Goal: Task Accomplishment & Management: Manage account settings

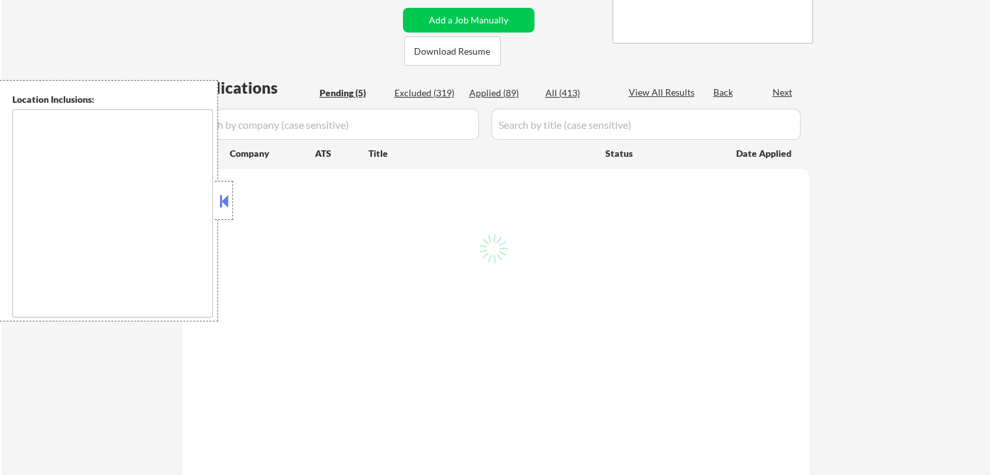
select select ""pending""
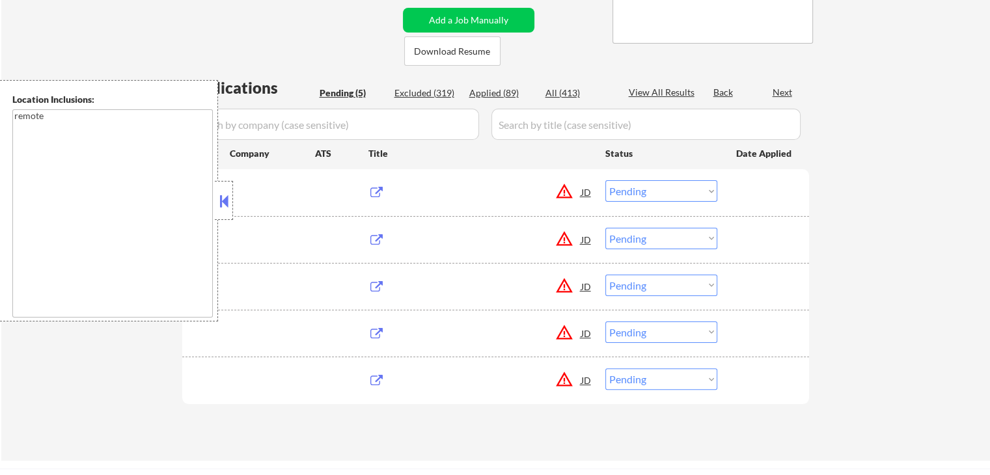
type textarea "remote"
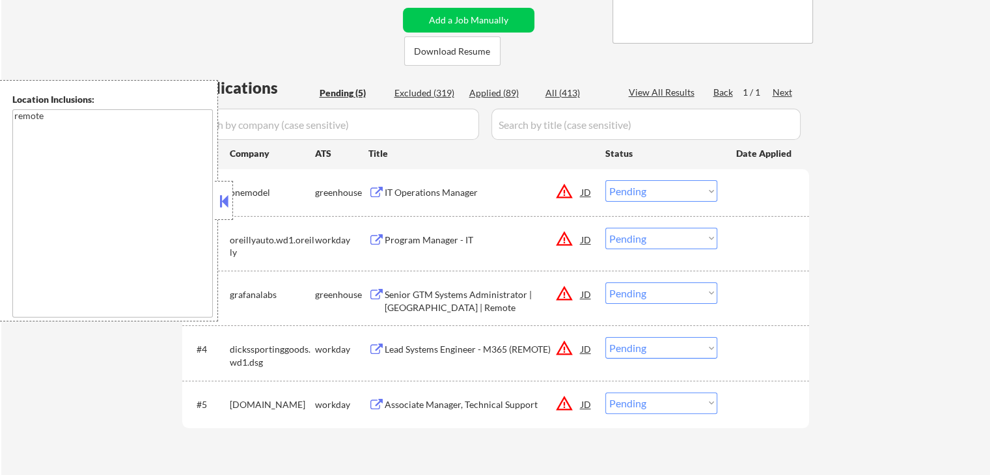
click at [657, 194] on select "Choose an option... Pending Applied Excluded (Questions) Excluded (Expired) Exc…" at bounding box center [661, 190] width 112 height 21
select select ""excluded__location_""
click at [605, 180] on select "Choose an option... Pending Applied Excluded (Questions) Excluded (Expired) Exc…" at bounding box center [661, 190] width 112 height 21
click at [651, 252] on div "#2 oreillyauto.wd1.oreilly workday Program Manager - IT JD warning_amber Choose…" at bounding box center [493, 243] width 614 height 43
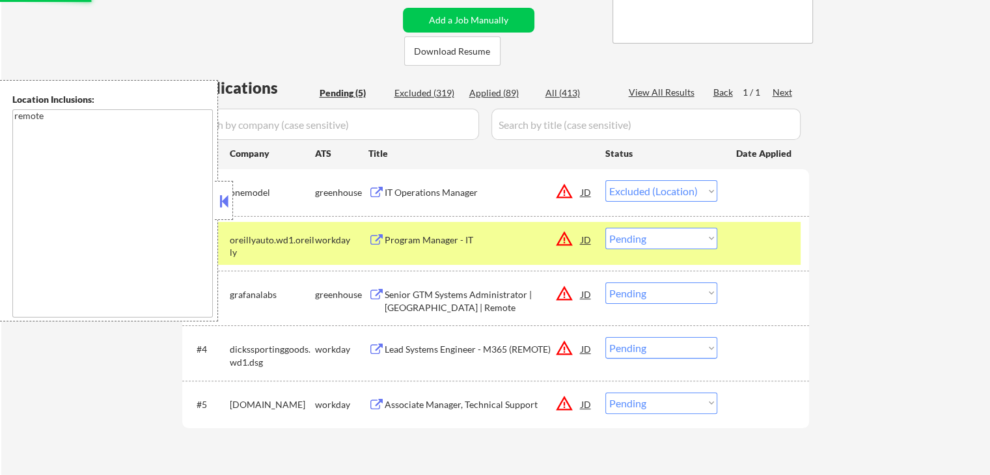
click at [644, 240] on select "Choose an option... Pending Applied Excluded (Questions) Excluded (Expired) Exc…" at bounding box center [661, 238] width 112 height 21
select select ""excluded__location_""
click at [605, 228] on select "Choose an option... Pending Applied Excluded (Questions) Excluded (Expired) Exc…" at bounding box center [661, 238] width 112 height 21
click at [646, 292] on select "Choose an option... Pending Applied Excluded (Questions) Excluded (Expired) Exc…" at bounding box center [661, 292] width 112 height 21
select select ""excluded__location_""
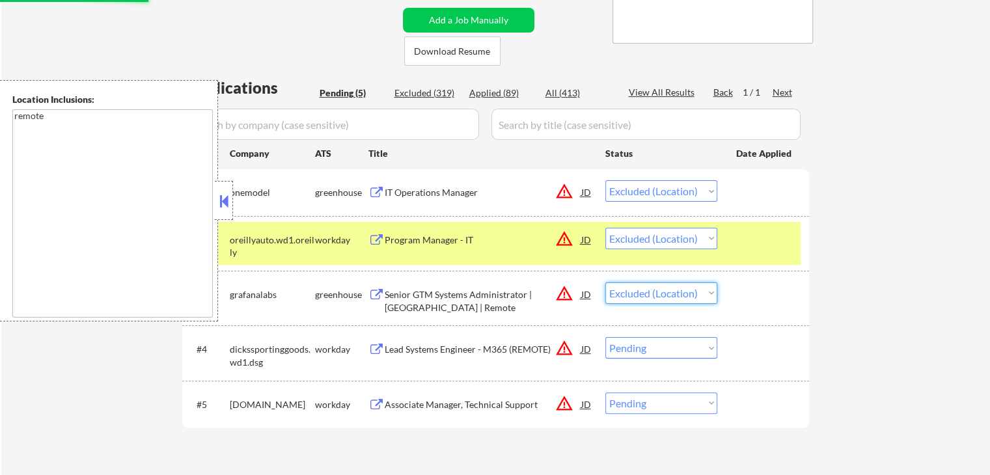
click at [605, 282] on select "Choose an option... Pending Applied Excluded (Questions) Excluded (Expired) Exc…" at bounding box center [661, 292] width 112 height 21
click at [659, 355] on select "Choose an option... Pending Applied Excluded (Questions) Excluded (Expired) Exc…" at bounding box center [661, 347] width 112 height 21
select select ""excluded__location_""
click at [605, 337] on select "Choose an option... Pending Applied Excluded (Questions) Excluded (Expired) Exc…" at bounding box center [661, 347] width 112 height 21
click at [648, 401] on select "Choose an option... Pending Applied Excluded (Questions) Excluded (Expired) Exc…" at bounding box center [661, 402] width 112 height 21
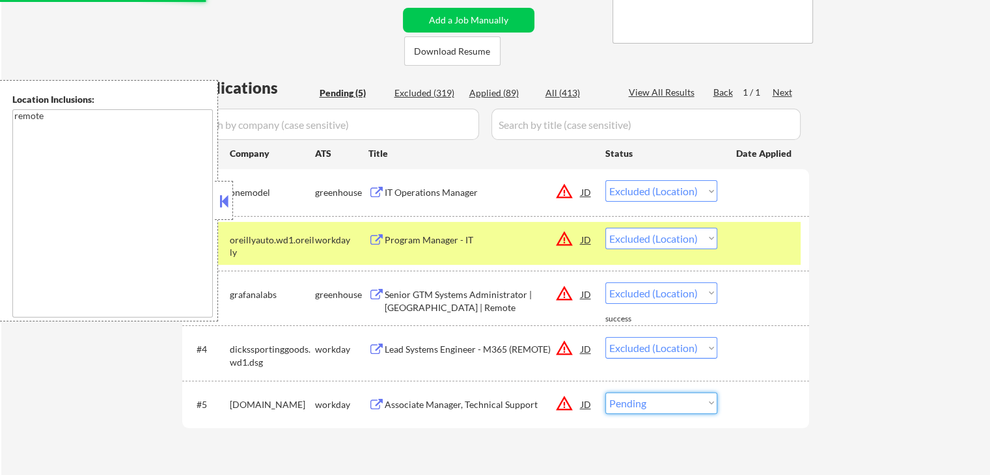
select select ""pending""
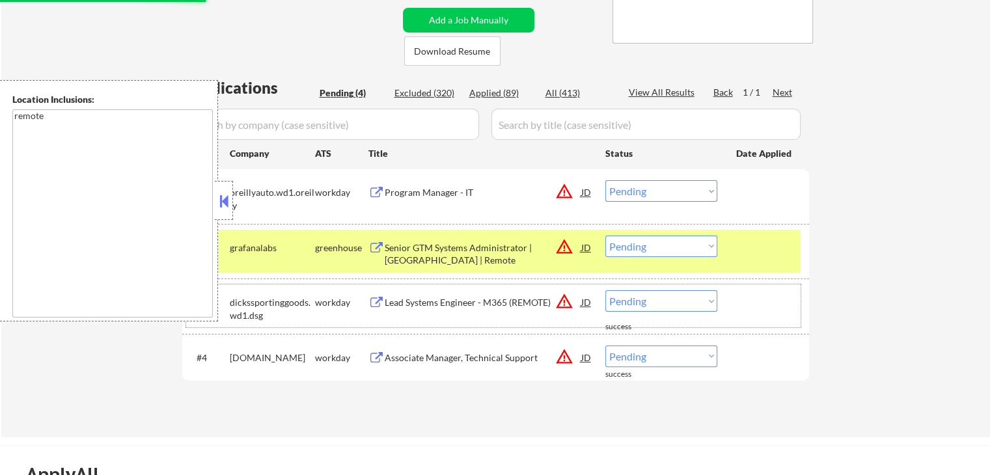
click at [664, 315] on div "#3 dickssportinggoods.wd1.dsg workday Lead Systems Engineer - M365 (REMOTE) JD …" at bounding box center [493, 305] width 614 height 43
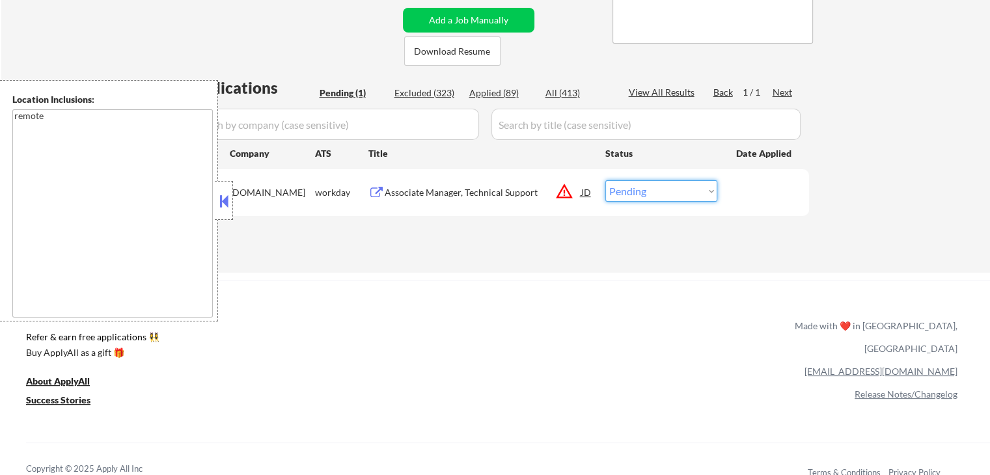
click at [660, 191] on select "Choose an option... Pending Applied Excluded (Questions) Excluded (Expired) Exc…" at bounding box center [661, 190] width 112 height 21
select select ""excluded__location_""
click at [605, 180] on select "Choose an option... Pending Applied Excluded (Questions) Excluded (Expired) Exc…" at bounding box center [661, 190] width 112 height 21
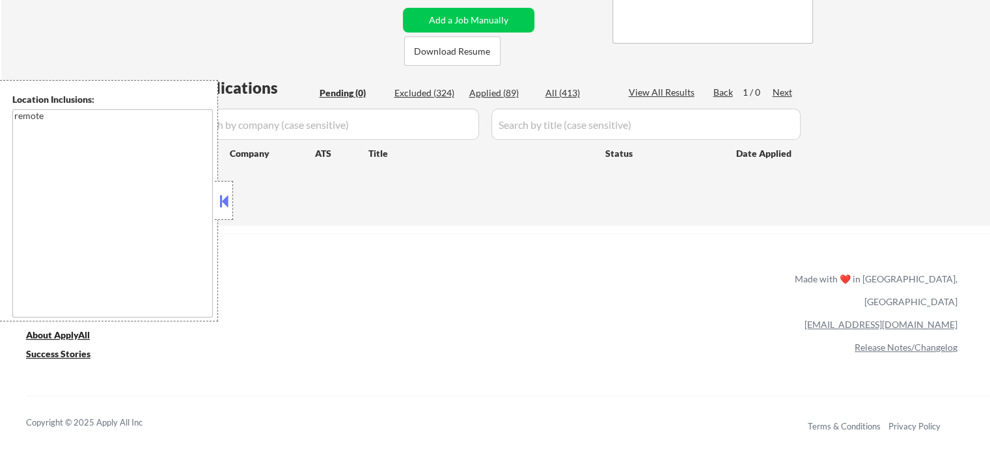
click at [495, 93] on div "Applied (89)" at bounding box center [501, 93] width 65 height 13
select select ""applied""
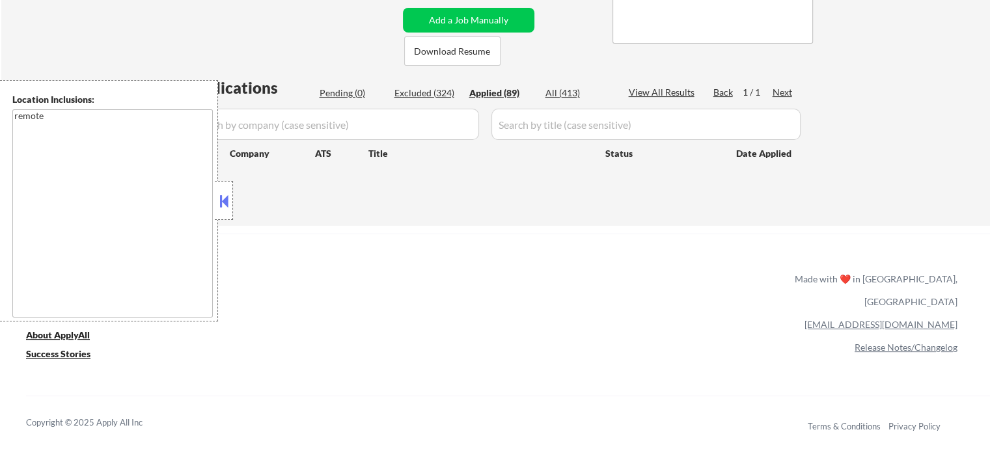
select select ""applied""
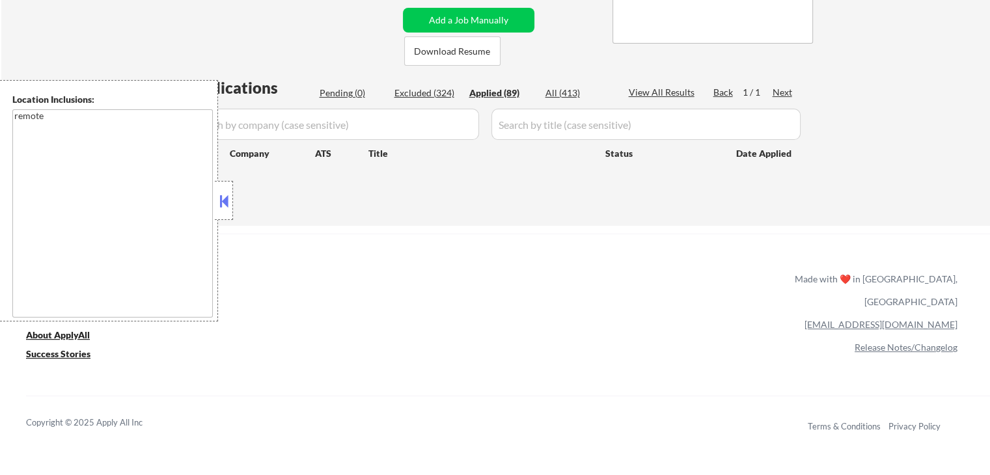
select select ""applied""
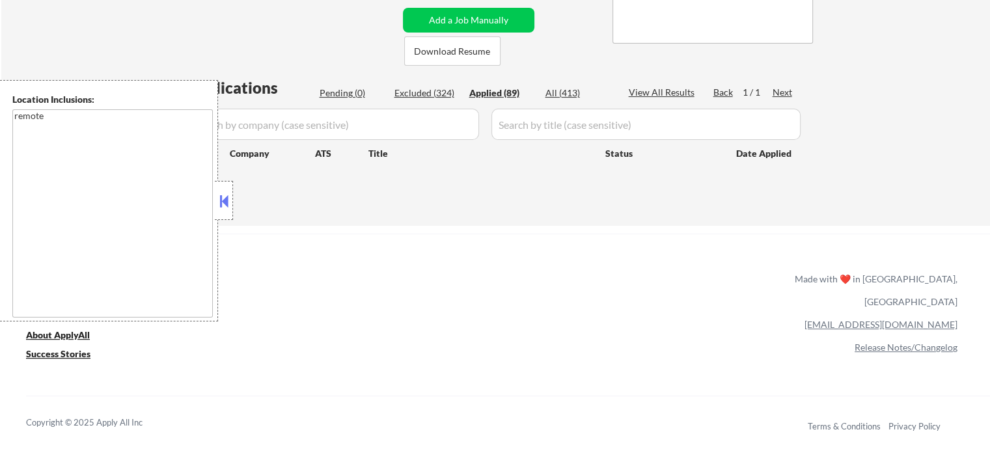
select select ""applied""
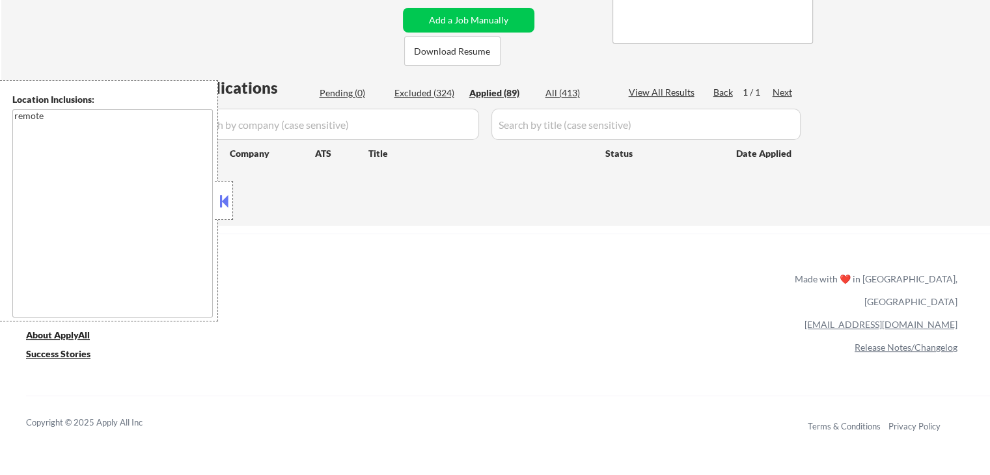
select select ""applied""
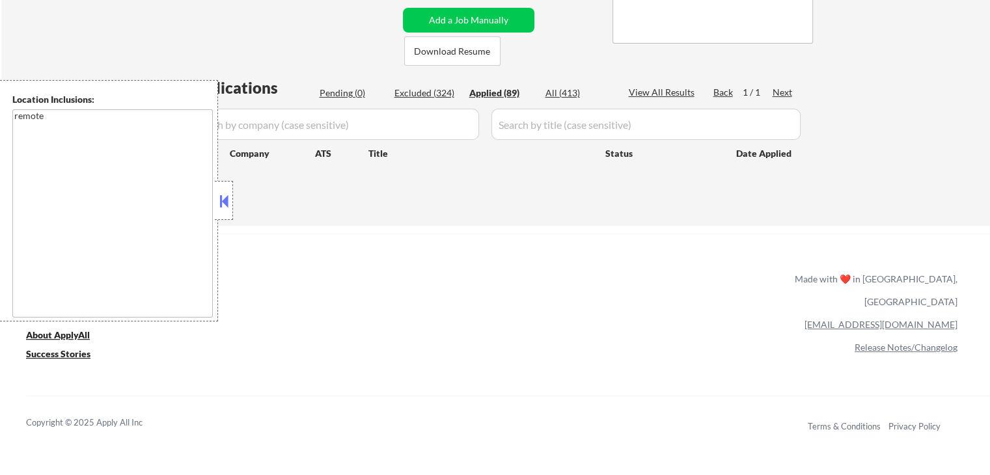
select select ""applied""
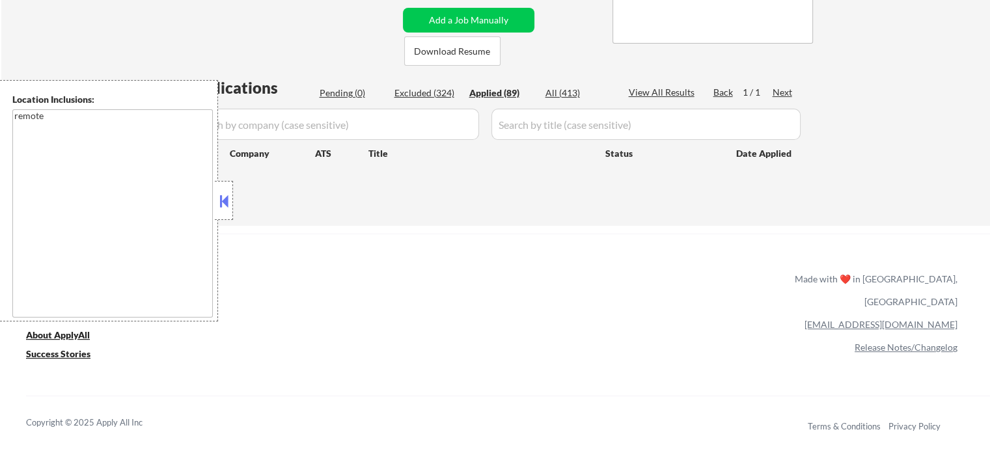
select select ""applied""
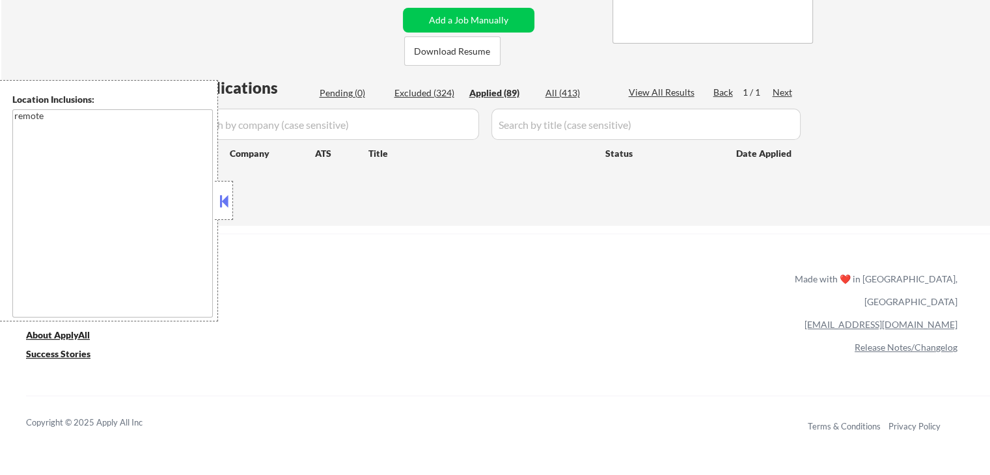
select select ""applied""
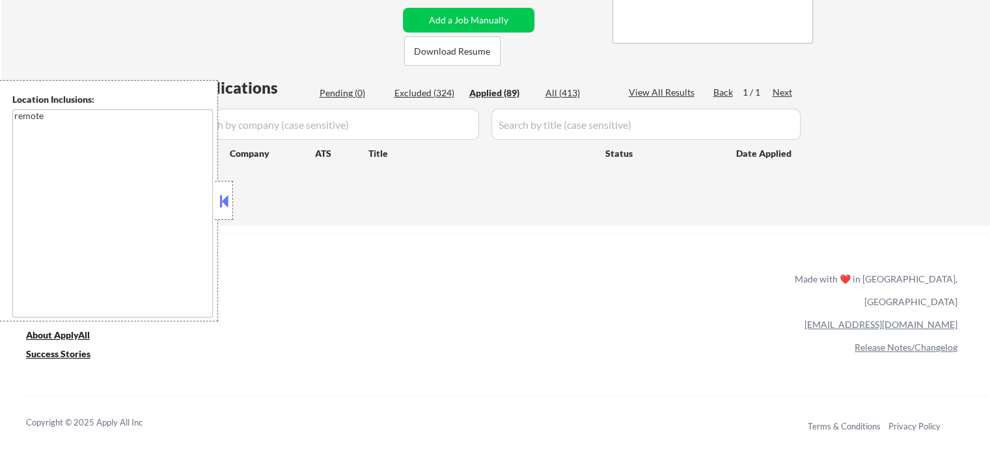
select select ""applied""
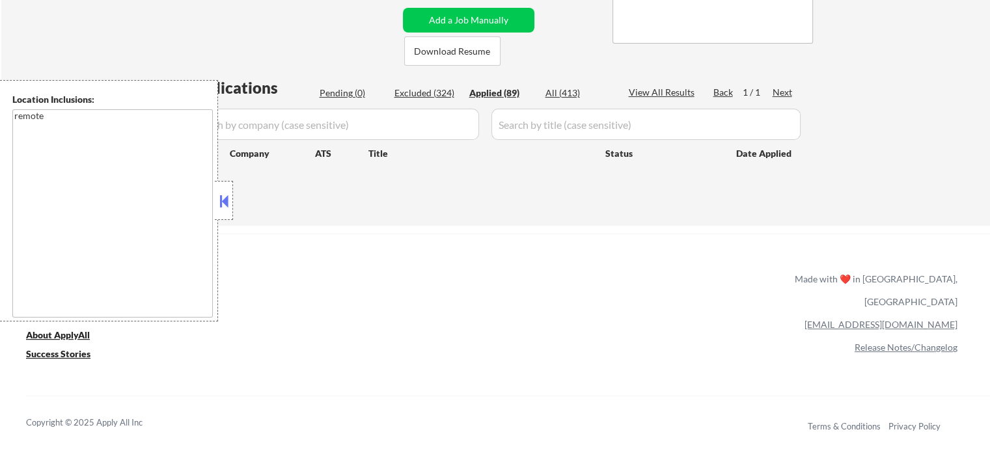
select select ""applied""
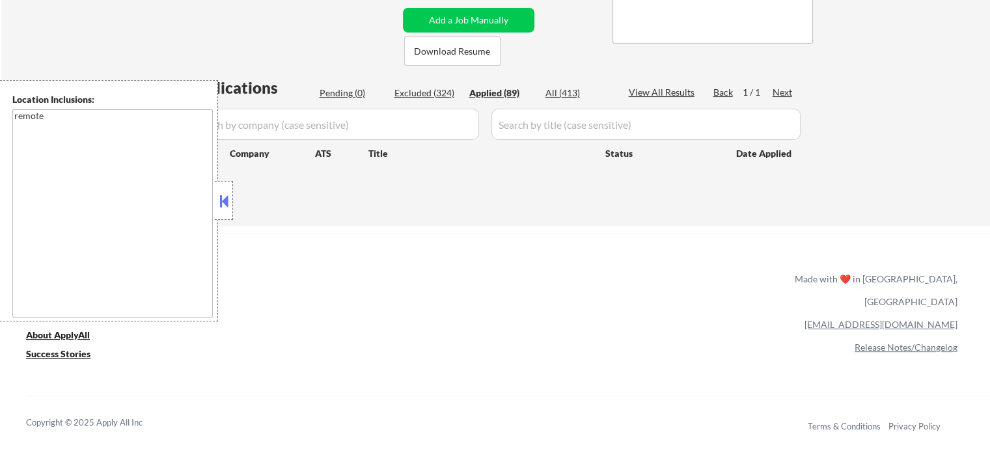
select select ""applied""
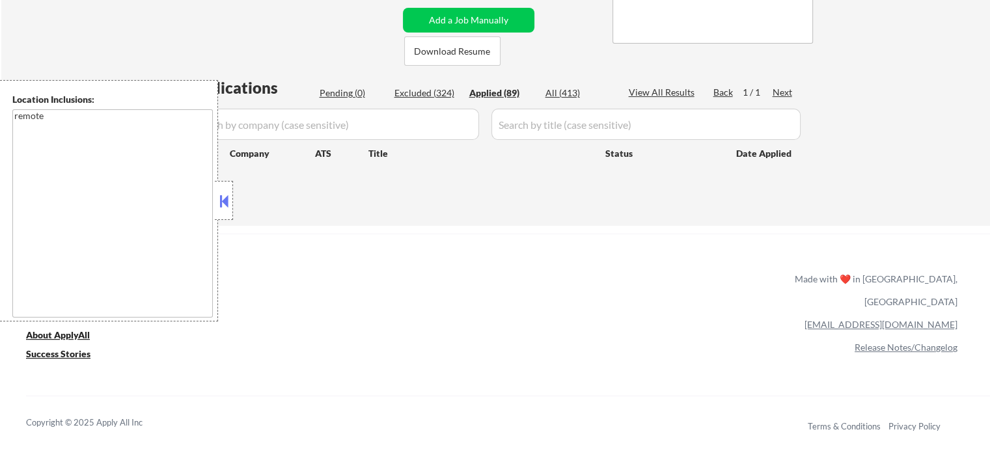
select select ""applied""
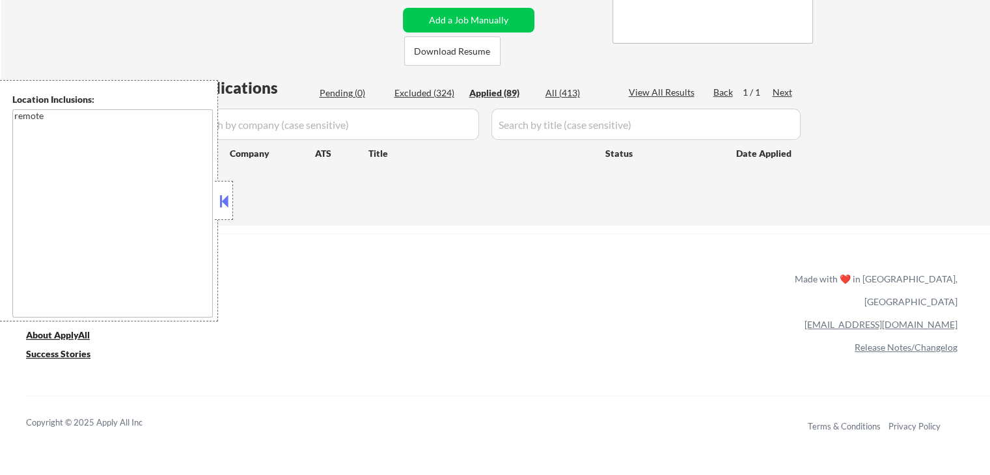
select select ""applied""
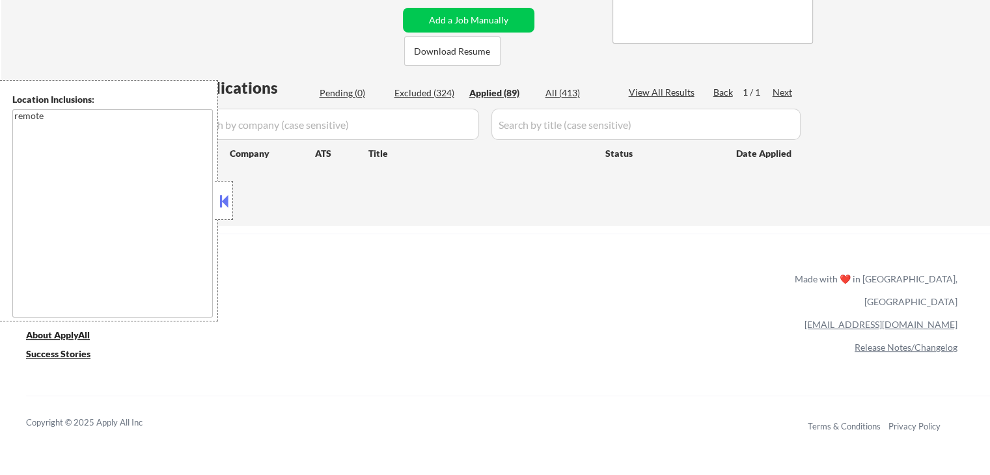
select select ""applied""
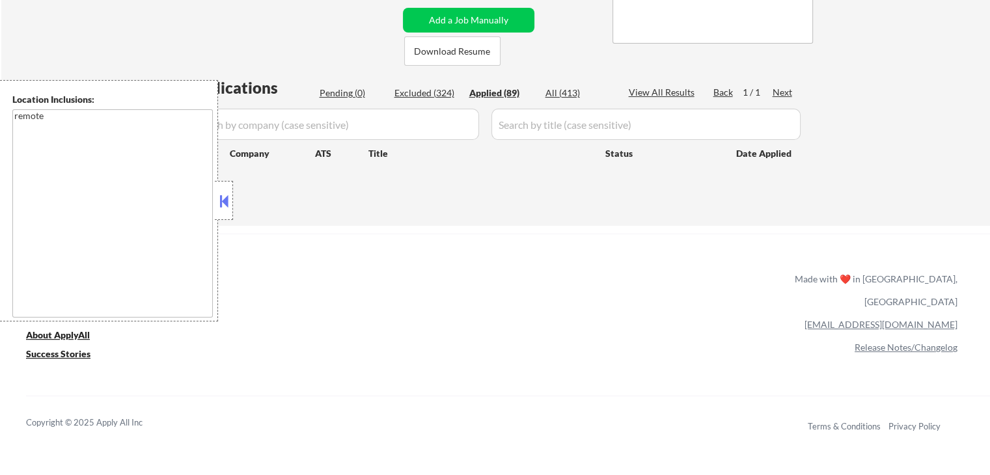
select select ""applied""
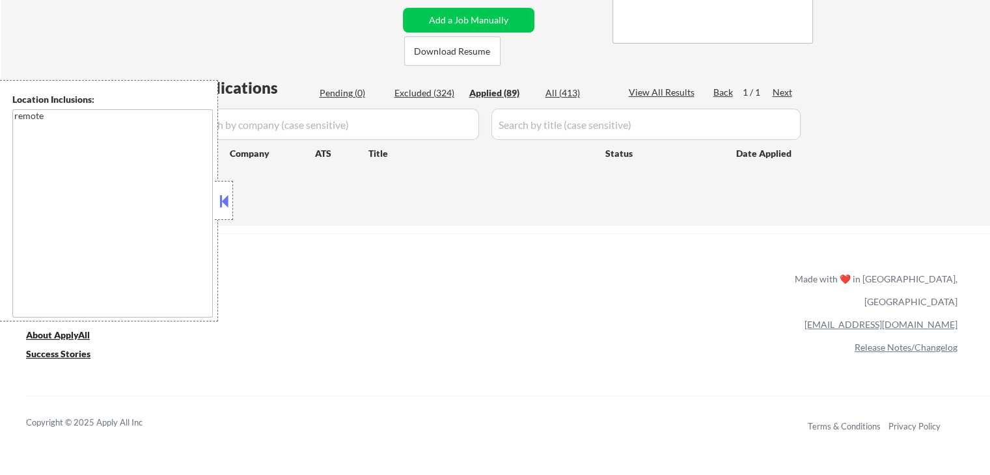
select select ""applied""
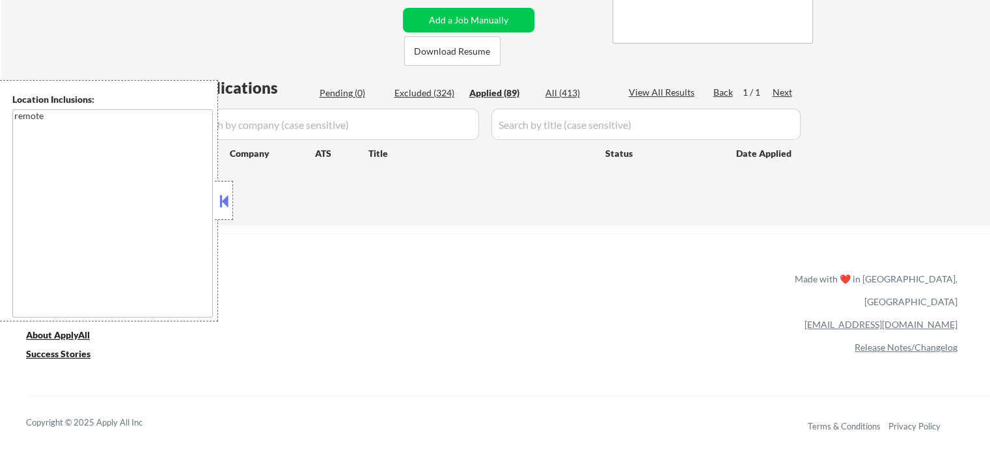
select select ""applied""
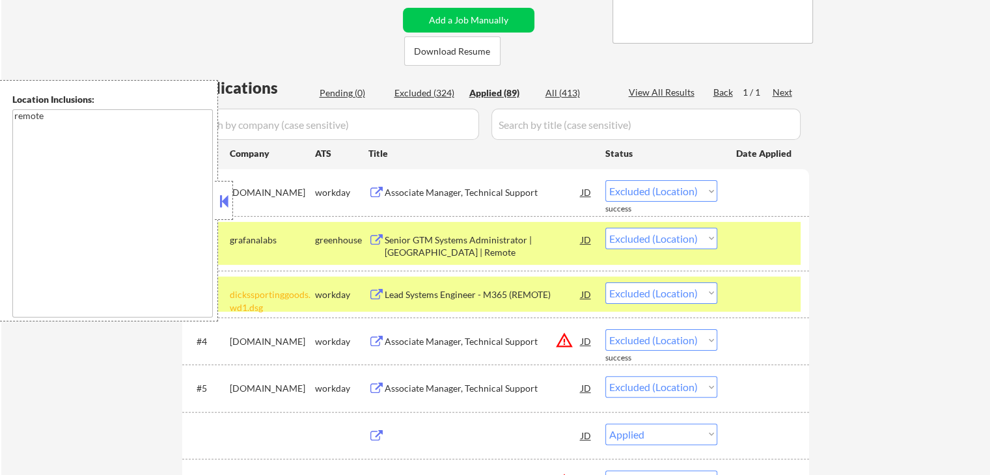
select select ""applied""
